Goal: Information Seeking & Learning: Learn about a topic

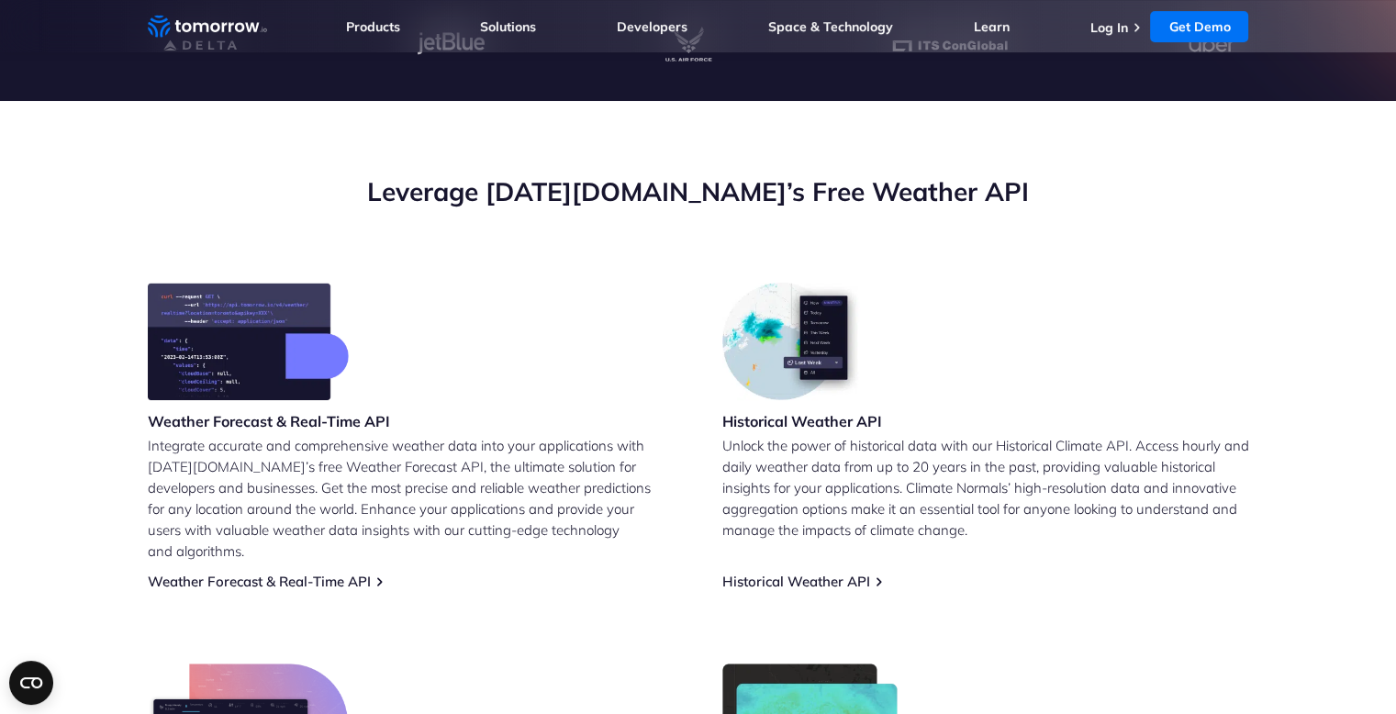
scroll to position [597, 0]
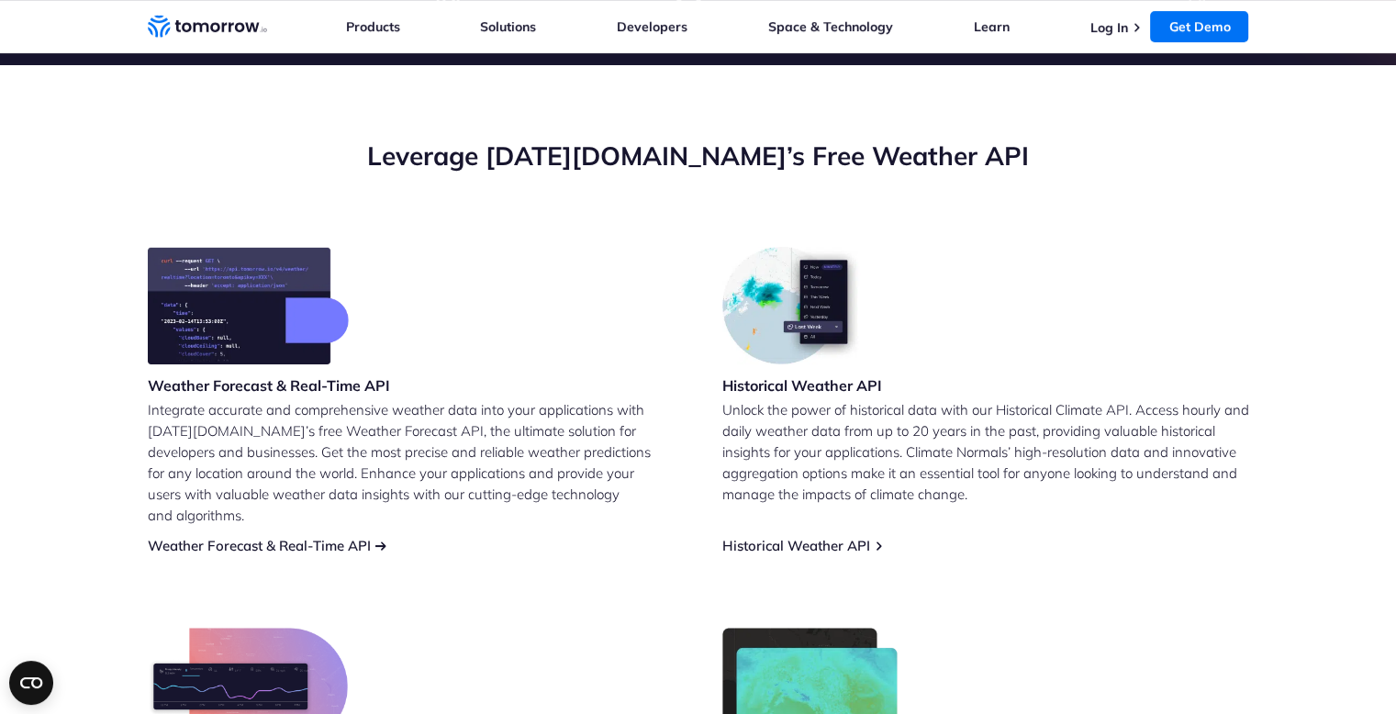
click at [353, 537] on link "Weather Forecast & Real-Time API" at bounding box center [259, 545] width 223 height 17
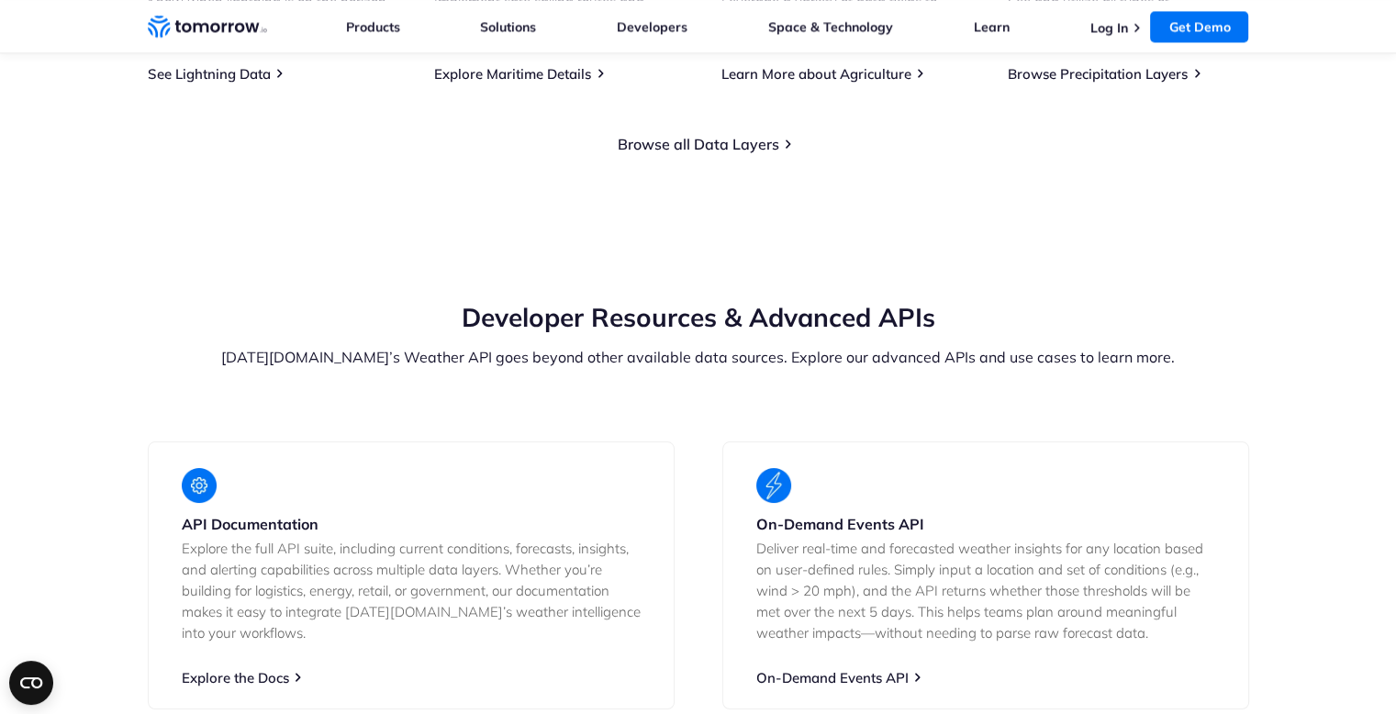
scroll to position [3027, 0]
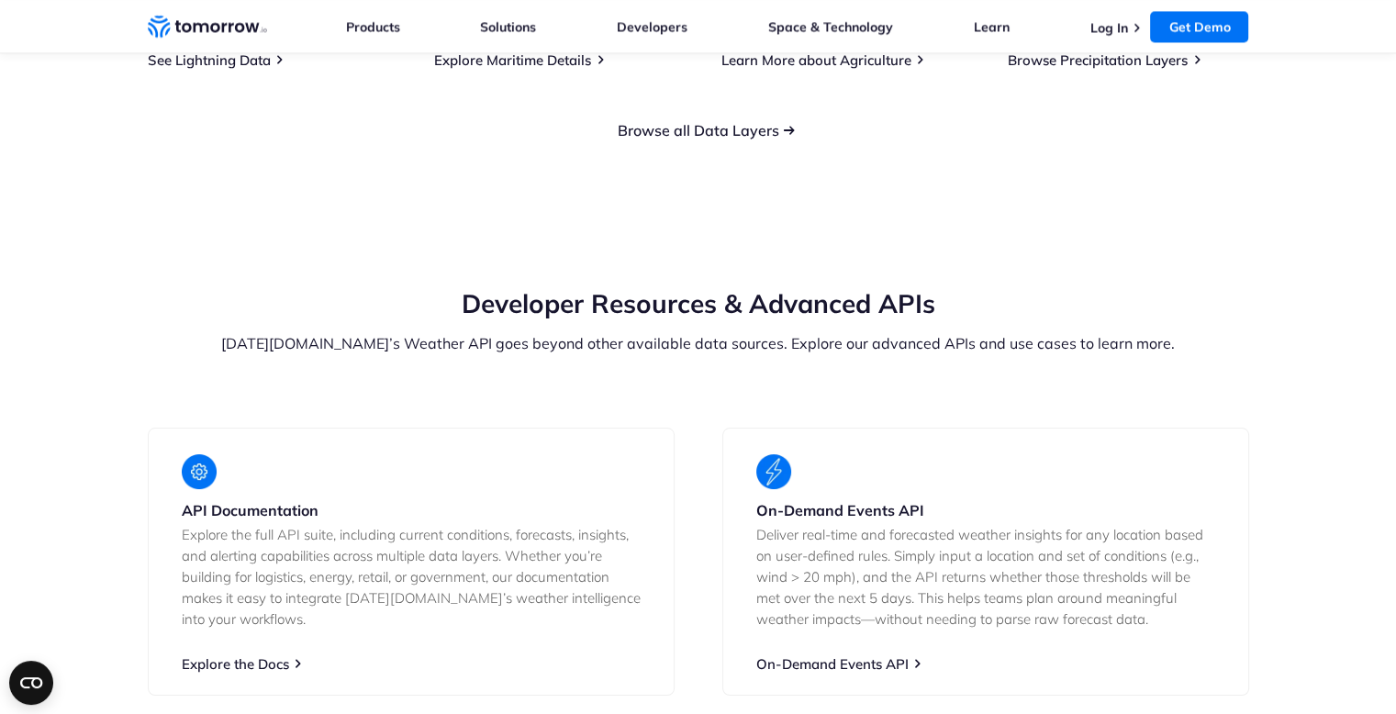
click at [762, 139] on link "Browse all Data Layers" at bounding box center [699, 130] width 162 height 18
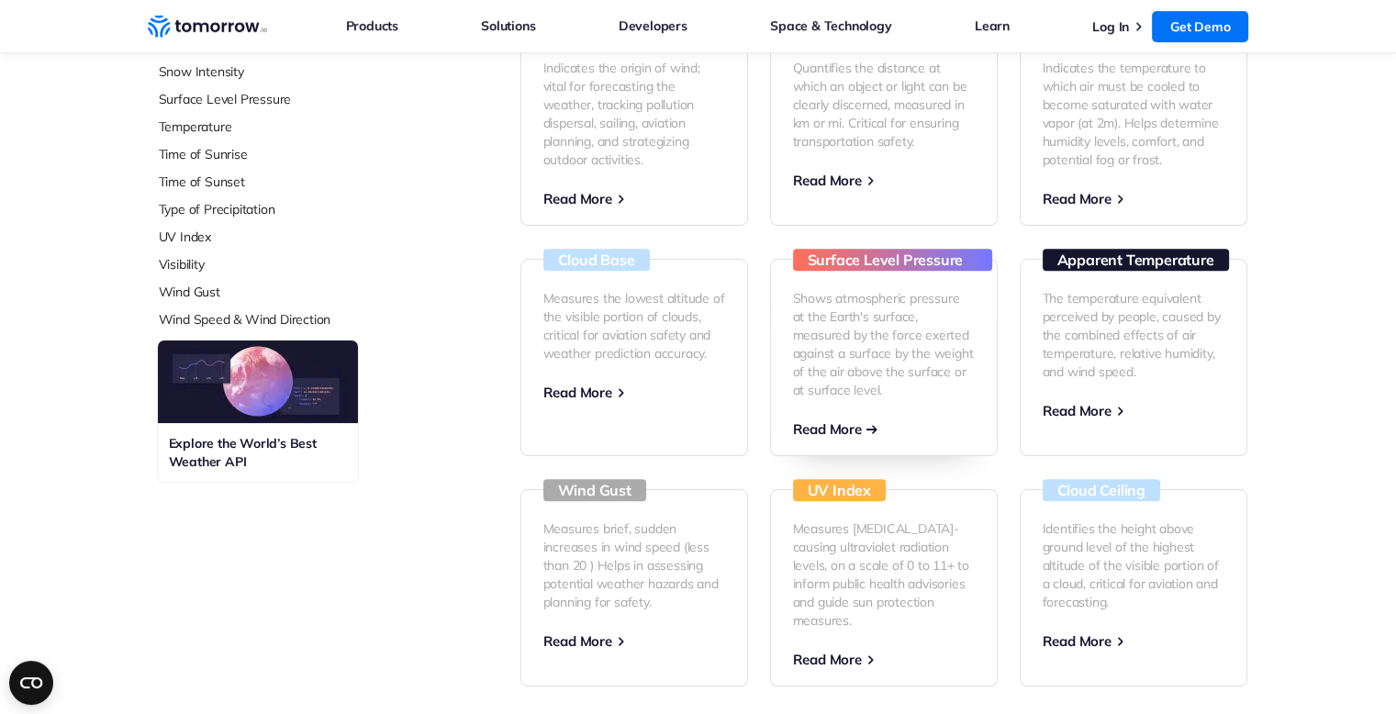
scroll to position [642, 0]
